Goal: Task Accomplishment & Management: Use online tool/utility

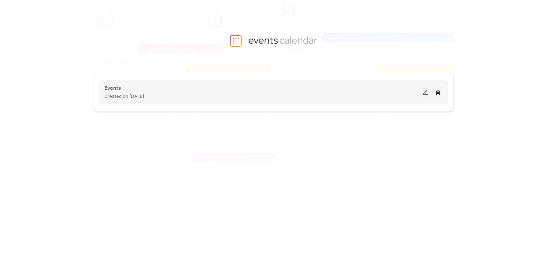
click at [174, 88] on div "Events Created on [DATE]" at bounding box center [263, 92] width 316 height 17
click at [421, 91] on button at bounding box center [426, 92] width 10 height 10
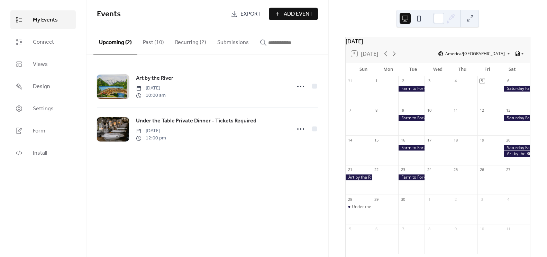
click at [241, 183] on div "Events Export Add Event Upcoming (2) Past (10) Recurring (2) Submissions Art by…" at bounding box center [208, 128] width 242 height 257
click at [46, 154] on span "Install" at bounding box center [40, 153] width 14 height 8
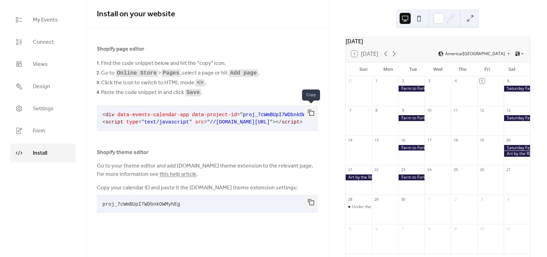
click at [311, 109] on button "button" at bounding box center [311, 112] width 14 height 15
click at [161, 204] on span "proj_7cWmBUpI7WDbnkOWMyhEg" at bounding box center [141, 204] width 78 height 6
copy div "proj_7cWmBUpI7WDbnkOWMyhEg"
